Goal: Navigation & Orientation: Find specific page/section

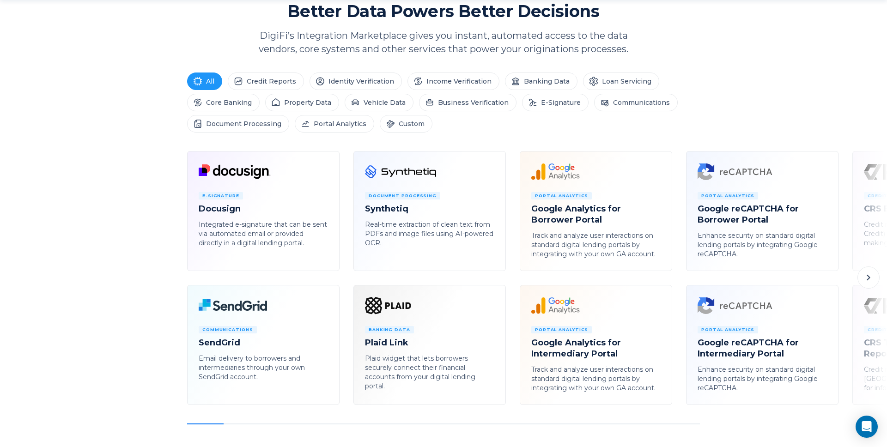
scroll to position [422, 0]
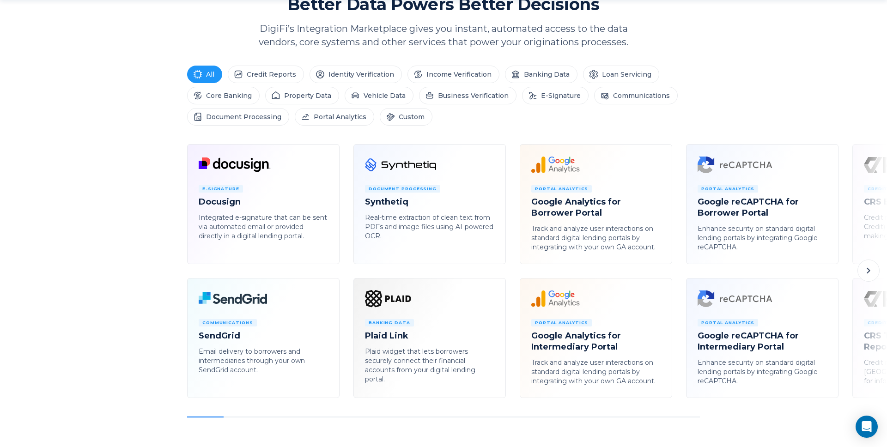
click at [665, 272] on icon at bounding box center [868, 271] width 3 height 6
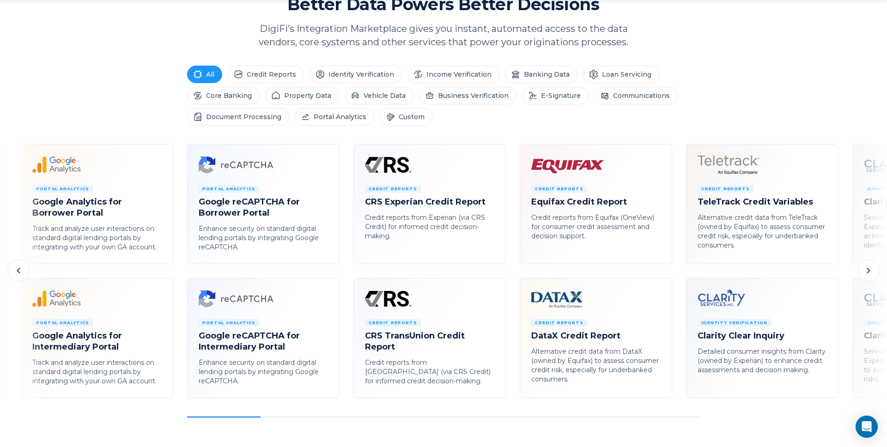
click at [665, 272] on icon at bounding box center [868, 270] width 11 height 11
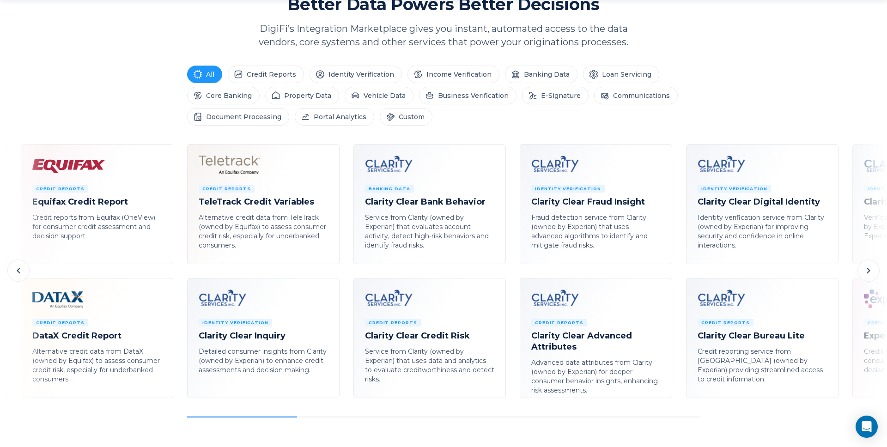
click at [665, 272] on icon at bounding box center [868, 270] width 11 height 11
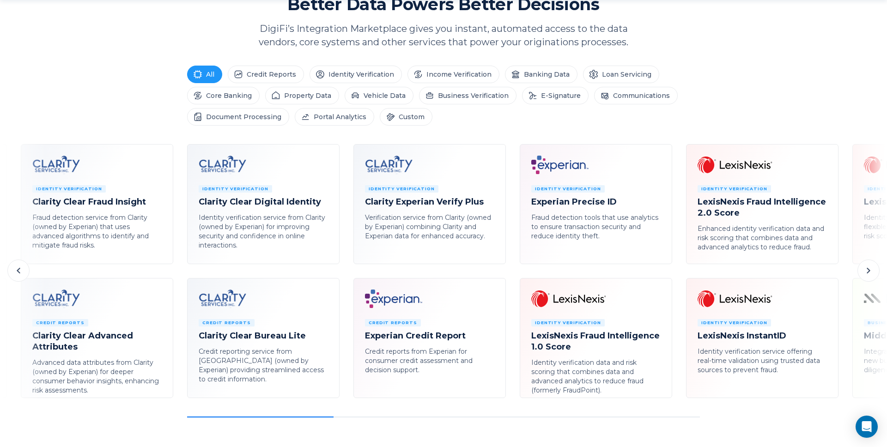
click at [665, 272] on icon at bounding box center [868, 270] width 11 height 11
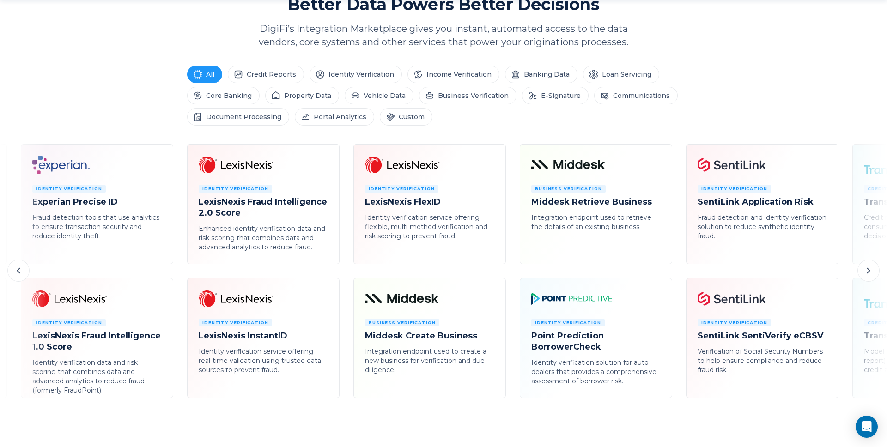
click at [665, 273] on icon at bounding box center [868, 270] width 11 height 11
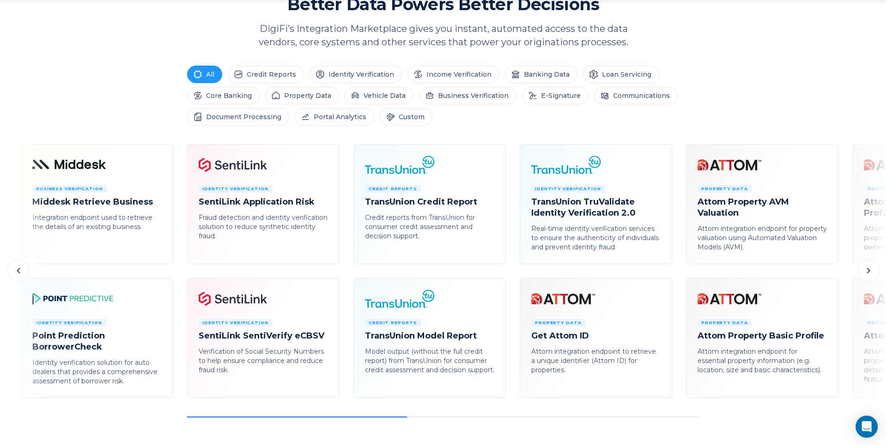
click at [665, 273] on icon at bounding box center [868, 270] width 11 height 11
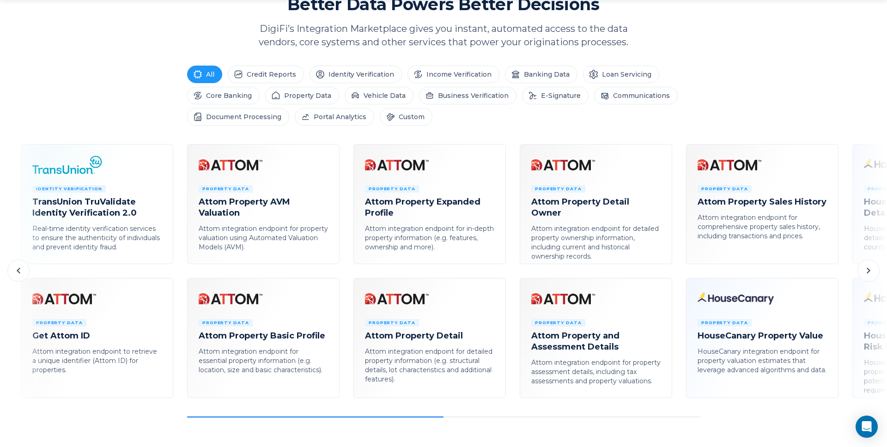
click at [665, 273] on icon at bounding box center [868, 270] width 11 height 11
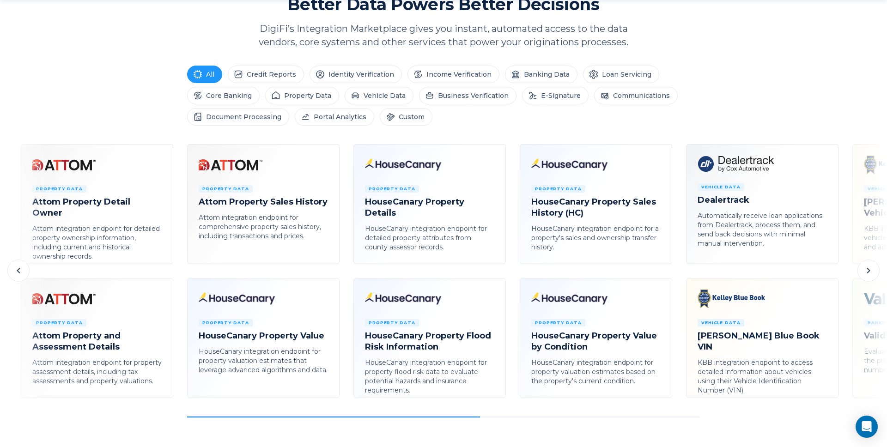
click at [665, 273] on icon at bounding box center [868, 270] width 11 height 11
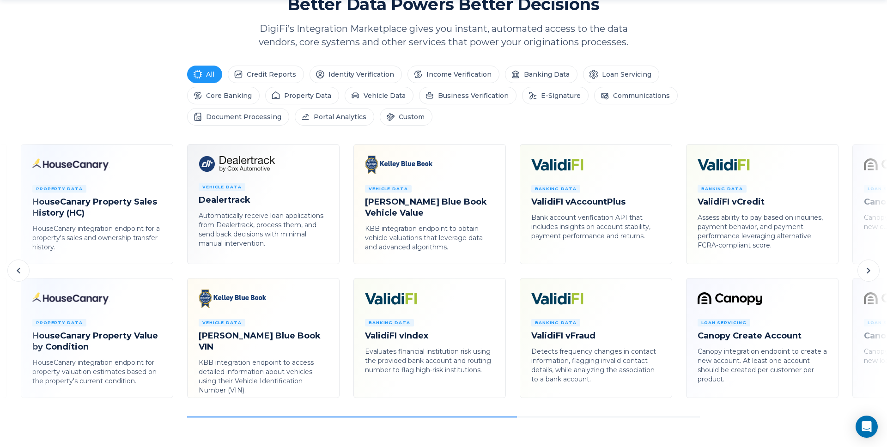
click at [665, 273] on icon at bounding box center [868, 270] width 11 height 11
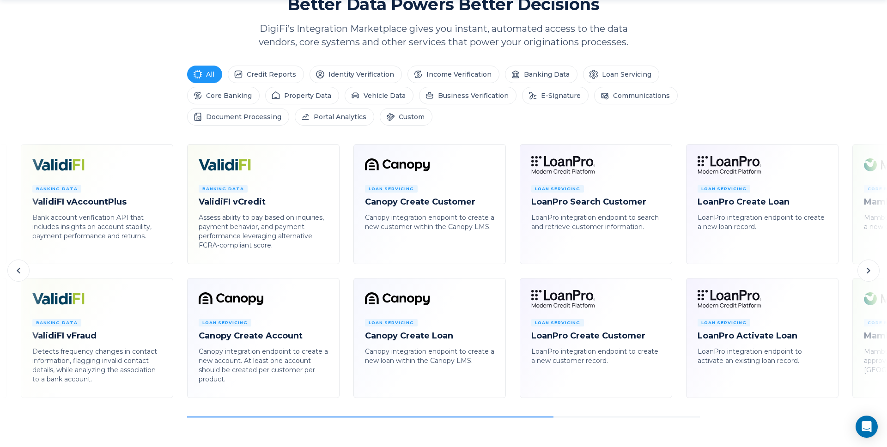
click at [665, 273] on icon at bounding box center [868, 270] width 11 height 11
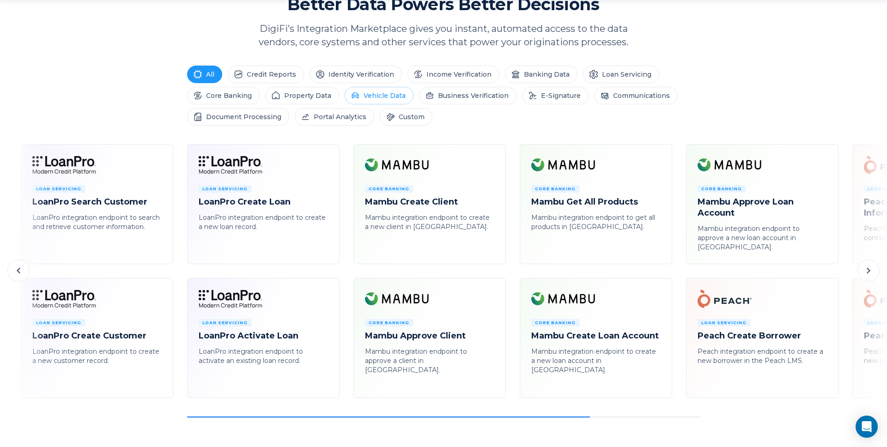
click at [379, 102] on li "Vehicle Data" at bounding box center [379, 96] width 69 height 18
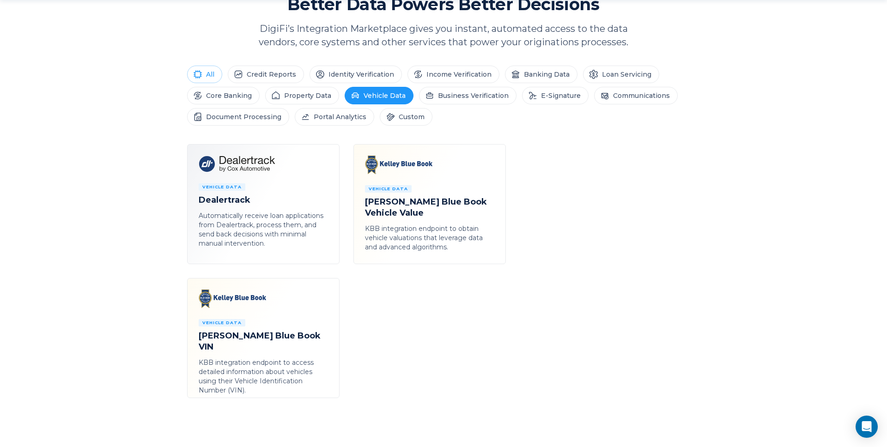
click at [208, 75] on li "All" at bounding box center [204, 75] width 35 height 18
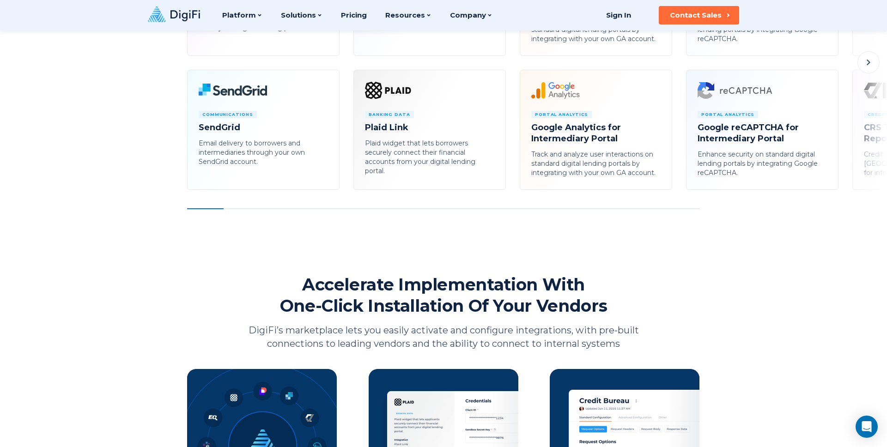
scroll to position [0, 0]
